Goal: Information Seeking & Learning: Learn about a topic

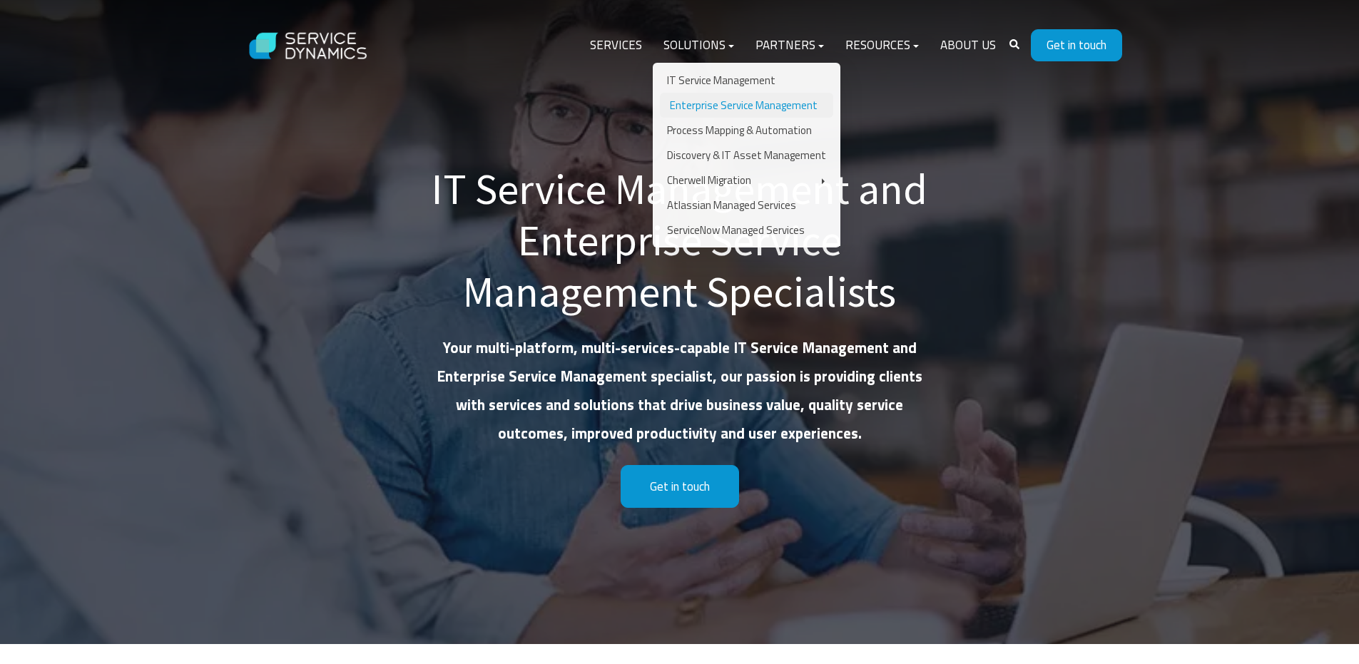
click at [719, 103] on link "Enterprise Service Management" at bounding box center [746, 105] width 173 height 25
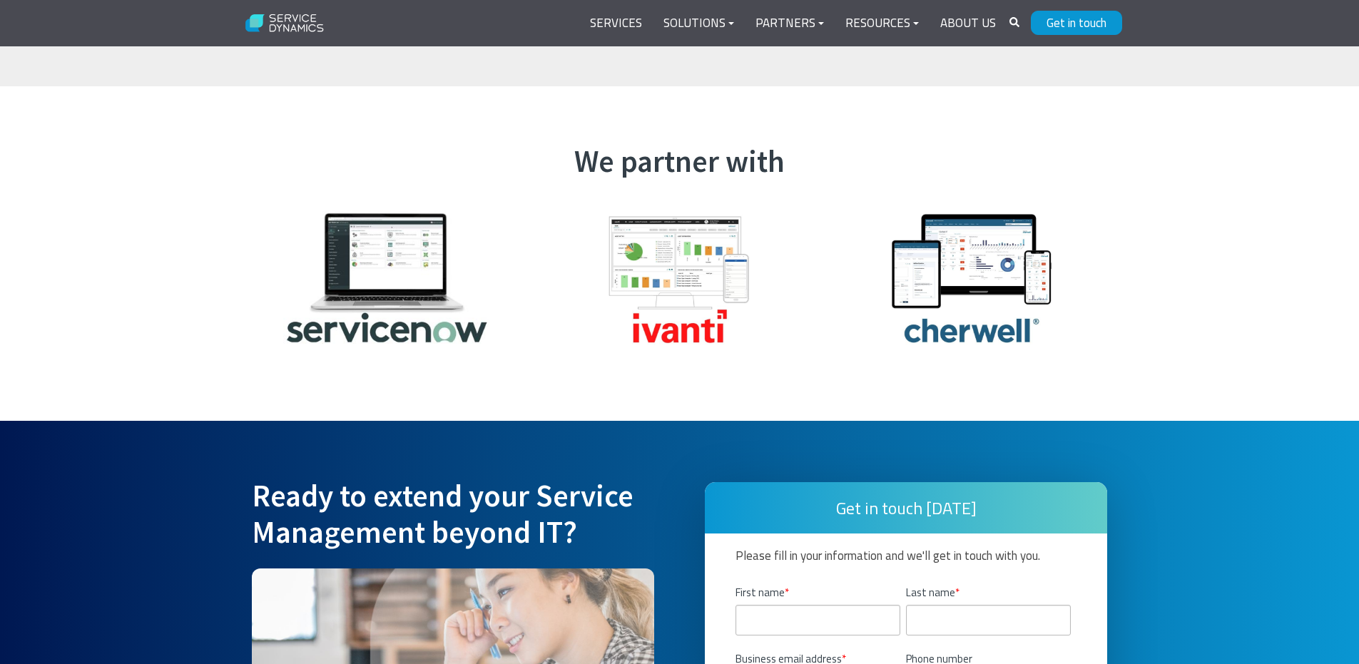
scroll to position [3353, 0]
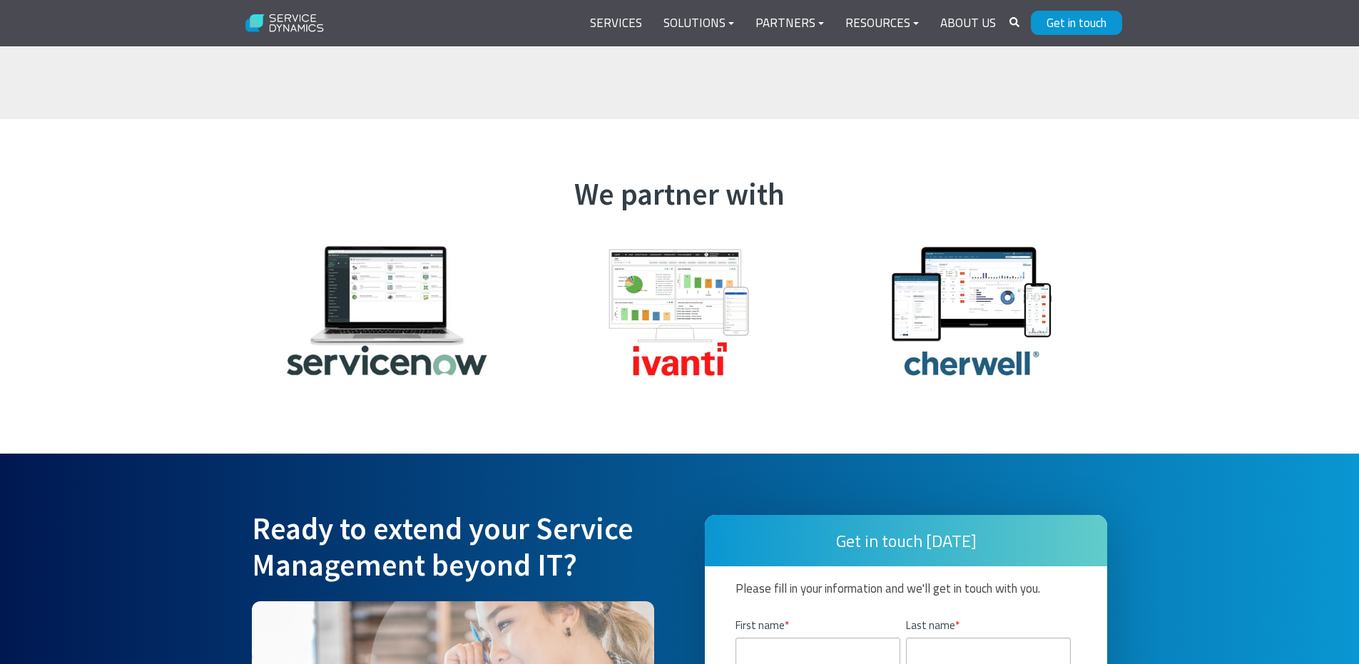
click at [974, 311] on img at bounding box center [972, 310] width 242 height 161
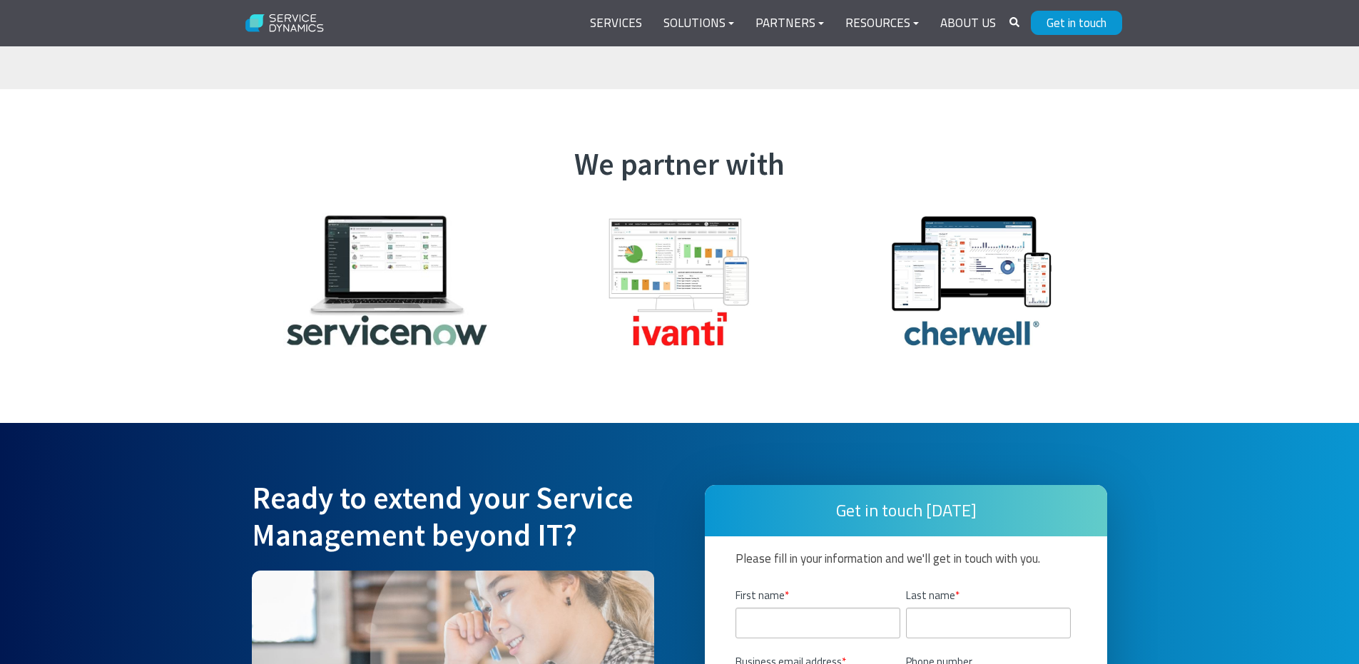
scroll to position [3567, 0]
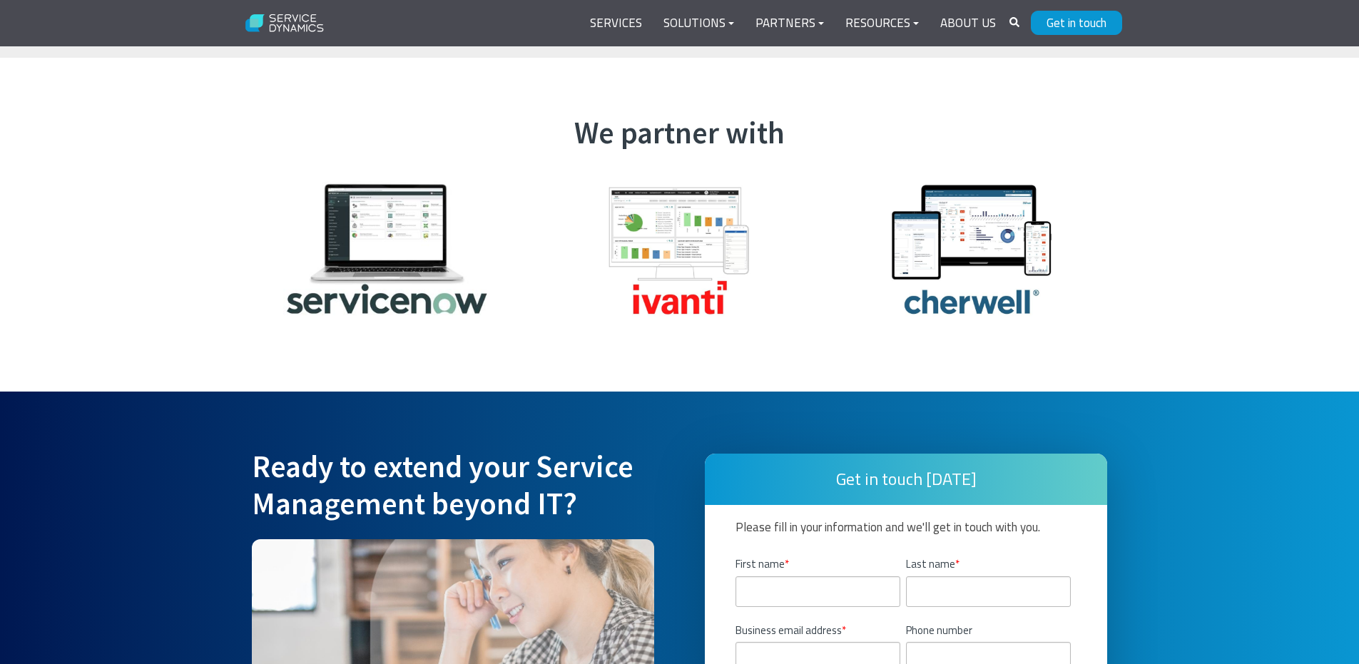
click at [425, 245] on img at bounding box center [387, 248] width 242 height 161
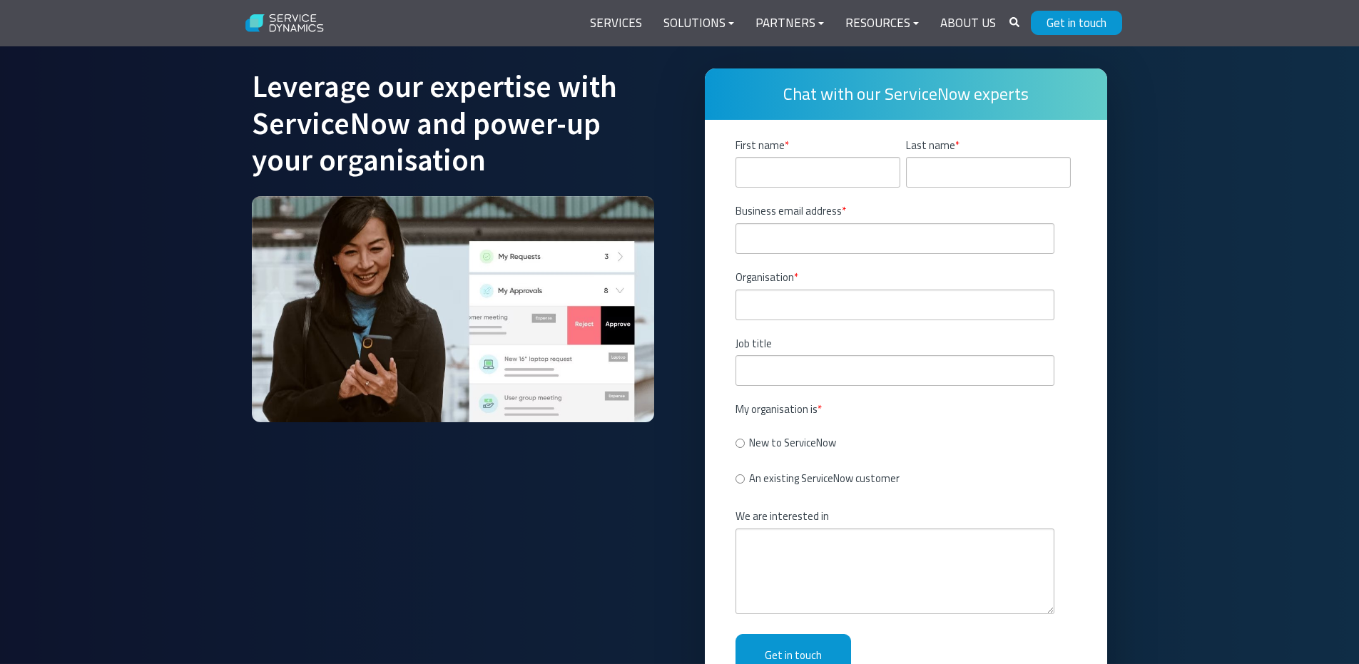
scroll to position [4495, 0]
